Goal: Task Accomplishment & Management: Use online tool/utility

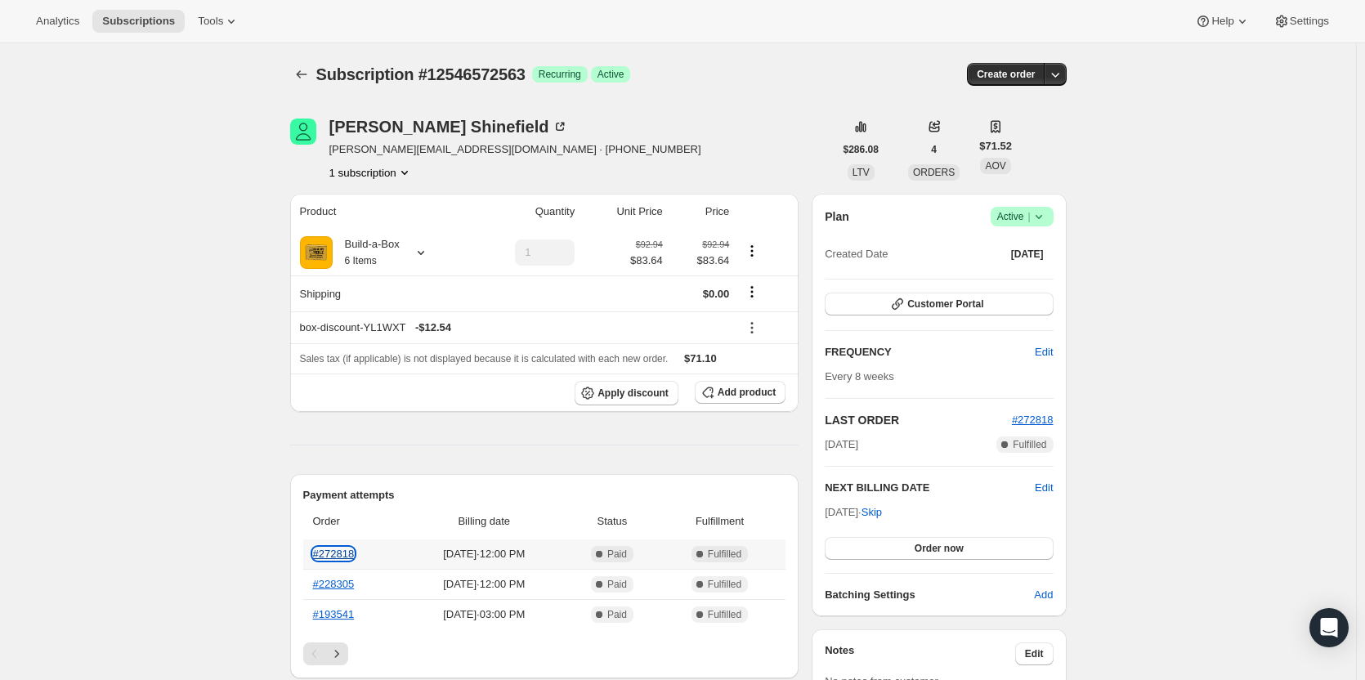
click at [320, 553] on link "#272818" at bounding box center [334, 554] width 42 height 12
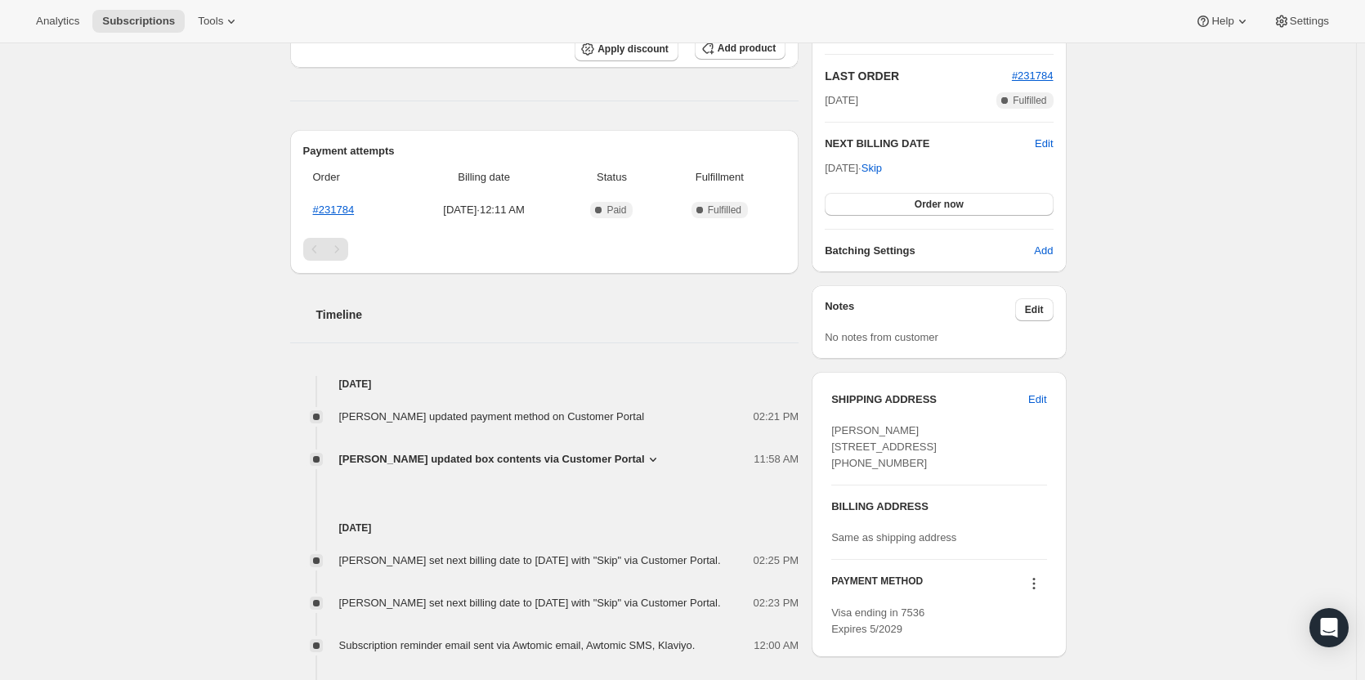
scroll to position [327, 0]
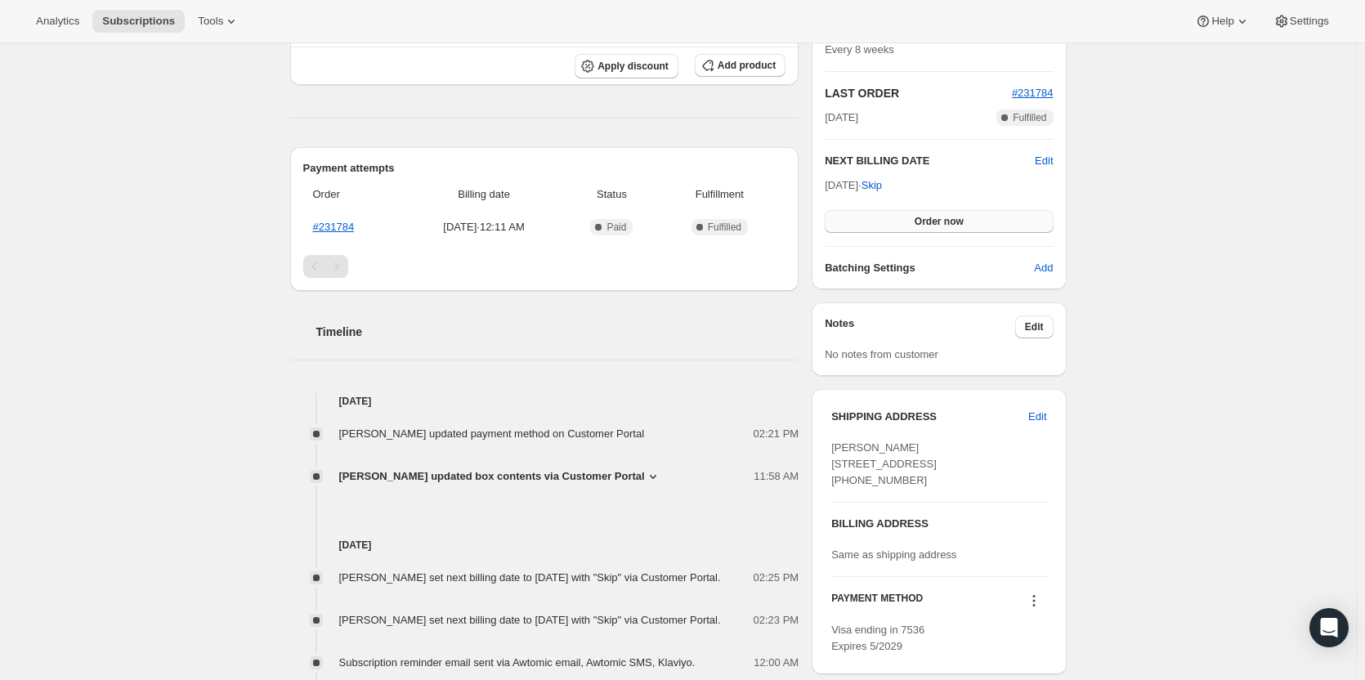
click at [941, 215] on span "Order now" at bounding box center [938, 221] width 49 height 13
click at [941, 215] on span "Click to confirm" at bounding box center [938, 221] width 74 height 13
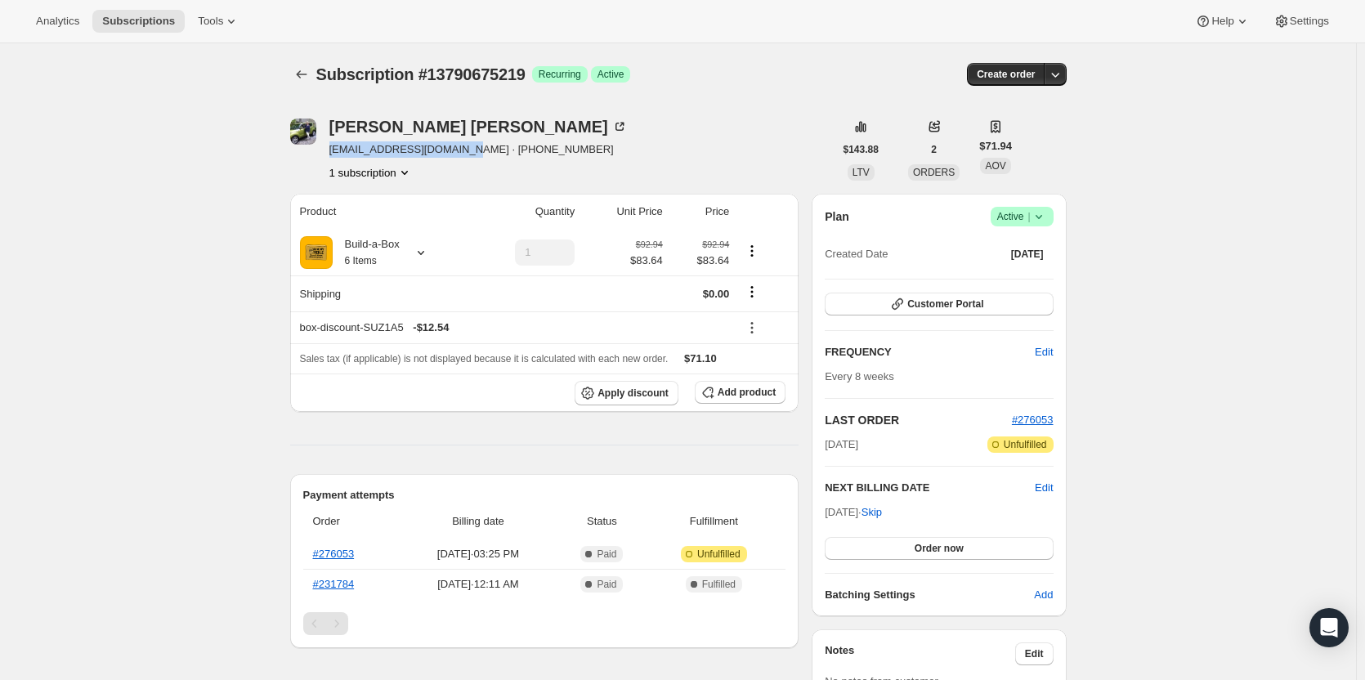
drag, startPoint x: 461, startPoint y: 155, endPoint x: 335, endPoint y: 157, distance: 125.9
click at [335, 157] on span "karamartina45@gmail.com · +17063004210" at bounding box center [478, 149] width 298 height 16
copy span "karamartina45@gmail.com"
